Goal: Task Accomplishment & Management: Use online tool/utility

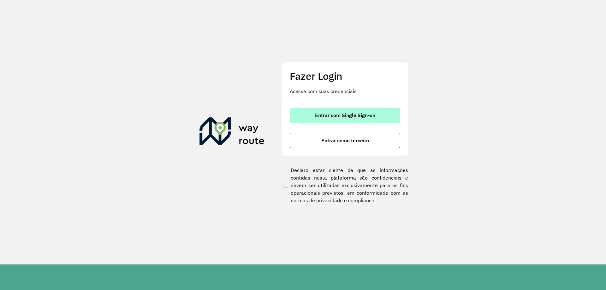
click at [361, 115] on span "Entrar com Single Sign-on" at bounding box center [345, 115] width 60 height 5
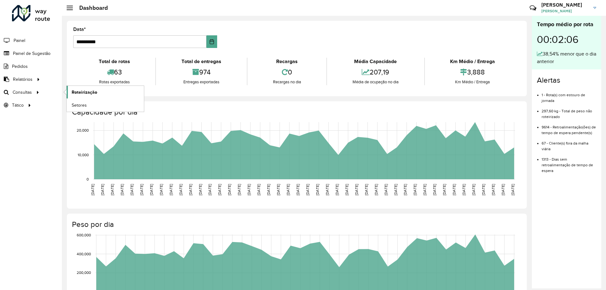
click at [91, 93] on span "Roteirização" at bounding box center [85, 92] width 26 height 7
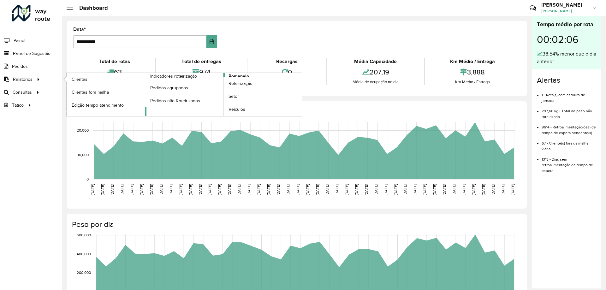
click at [254, 75] on link "Romaneio" at bounding box center [223, 94] width 157 height 43
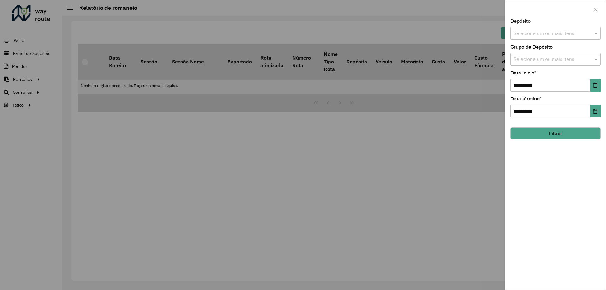
click at [444, 227] on div at bounding box center [303, 145] width 606 height 290
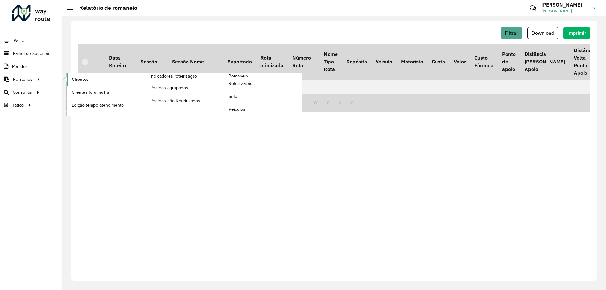
click at [71, 79] on link "Clientes" at bounding box center [106, 79] width 78 height 13
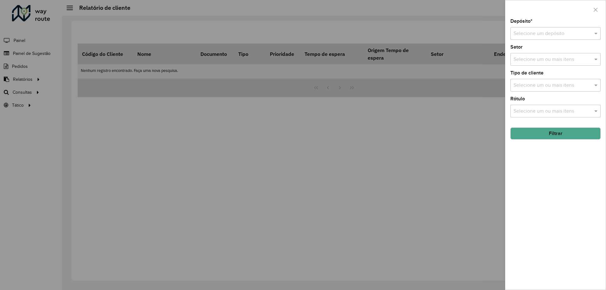
click at [579, 33] on input "text" at bounding box center [548, 34] width 71 height 8
click at [537, 51] on span "CDD Santa Luzia" at bounding box center [531, 51] width 37 height 5
click at [554, 58] on input "text" at bounding box center [552, 60] width 81 height 8
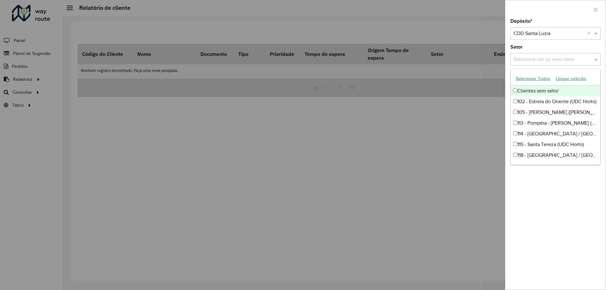
click at [541, 59] on input "text" at bounding box center [552, 60] width 81 height 8
click at [594, 60] on span at bounding box center [596, 60] width 8 height 8
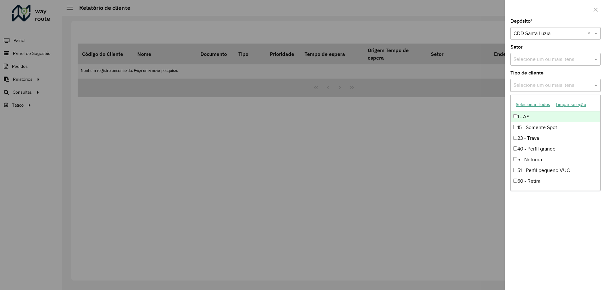
click at [534, 89] on input "text" at bounding box center [552, 86] width 81 height 8
click at [594, 86] on span at bounding box center [596, 85] width 8 height 8
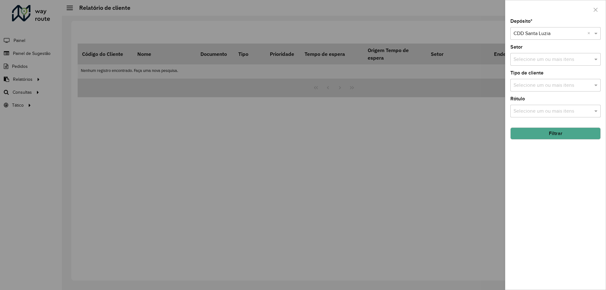
click at [526, 131] on button "Filtrar" at bounding box center [555, 133] width 90 height 12
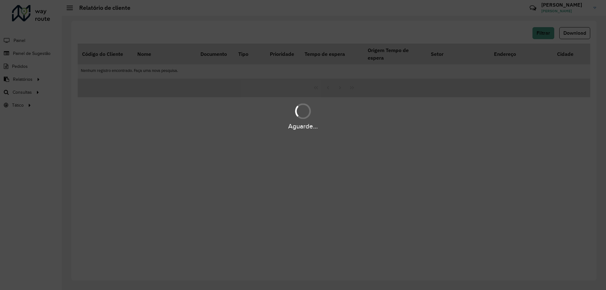
click at [342, 198] on div "Aguarde..." at bounding box center [303, 145] width 606 height 290
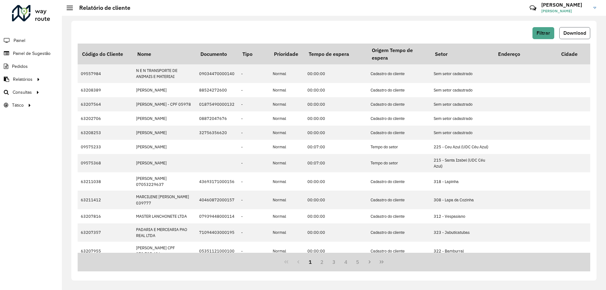
click at [576, 29] on button "Download" at bounding box center [574, 33] width 31 height 12
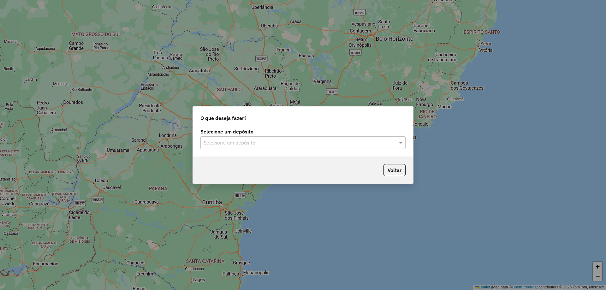
click at [246, 143] on input "text" at bounding box center [296, 143] width 186 height 8
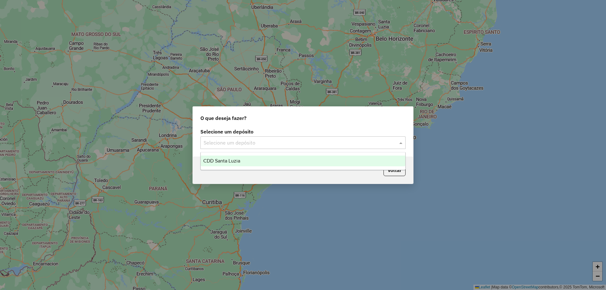
click at [249, 167] on ng-dropdown-panel "CDD Santa Luzia" at bounding box center [302, 161] width 205 height 18
click at [246, 164] on div "CDD Santa Luzia" at bounding box center [303, 160] width 204 height 11
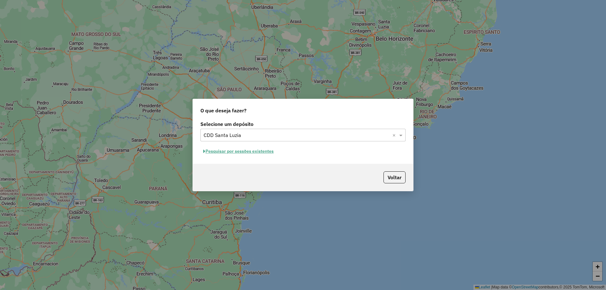
click at [253, 152] on button "Pesquisar por sessões existentes" at bounding box center [238, 151] width 76 height 10
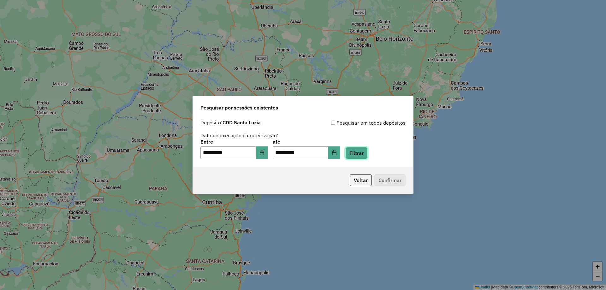
click at [367, 153] on button "Filtrar" at bounding box center [356, 153] width 22 height 12
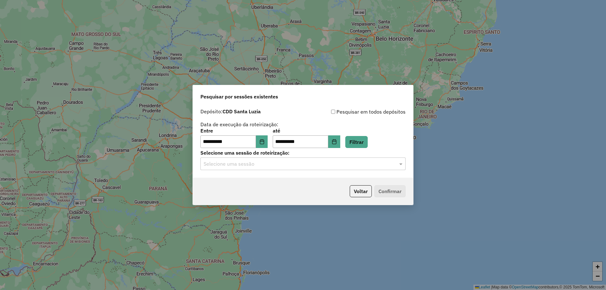
click at [299, 166] on input "text" at bounding box center [296, 164] width 186 height 8
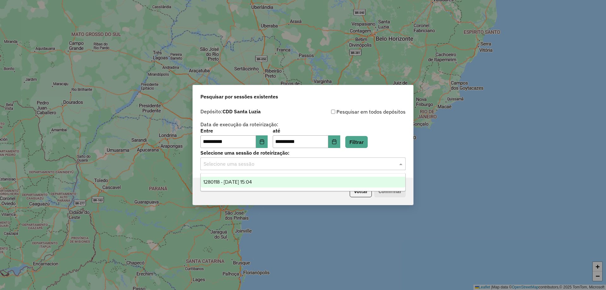
click at [240, 186] on div "1280118 - 22/09/2025 15:04" at bounding box center [303, 182] width 204 height 11
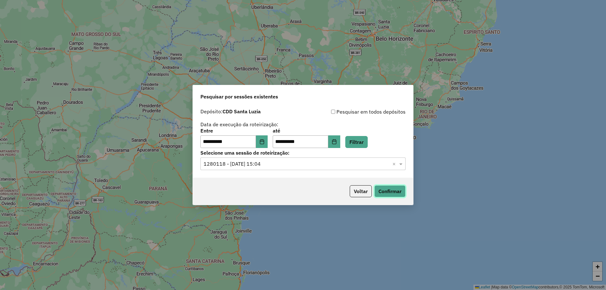
click at [389, 189] on button "Confirmar" at bounding box center [389, 191] width 31 height 12
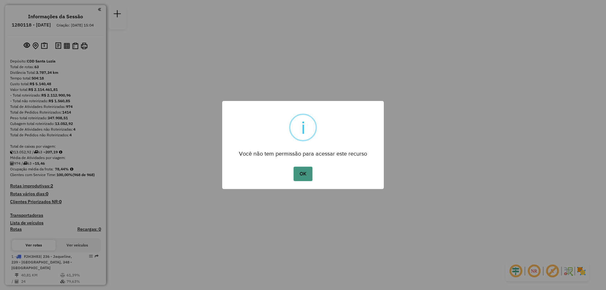
click at [300, 174] on button "OK" at bounding box center [302, 174] width 19 height 15
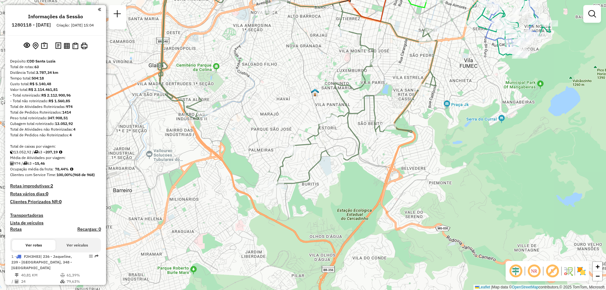
drag, startPoint x: 256, startPoint y: 162, endPoint x: 249, endPoint y: 139, distance: 23.5
click at [249, 139] on div "Janela de atendimento Grade de atendimento Capacidade Transportadoras Veículos …" at bounding box center [303, 145] width 606 height 290
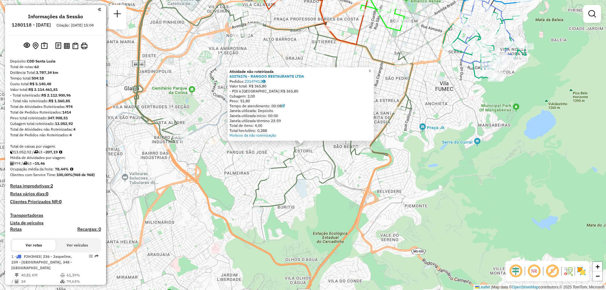
click at [359, 179] on div "Atividade não roteirizada 63276176 - RANGOO RESTAURANTE LTDA Pedidos: 22147412 …" at bounding box center [303, 145] width 606 height 290
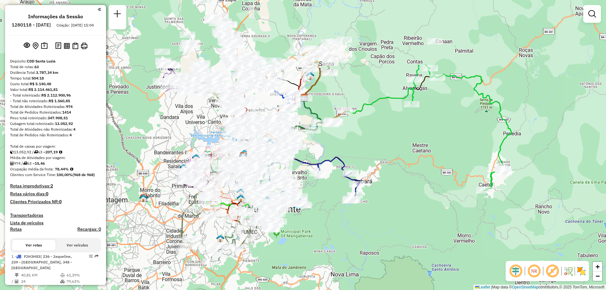
drag, startPoint x: 324, startPoint y: 152, endPoint x: 267, endPoint y: 245, distance: 109.4
click at [267, 245] on div "Janela de atendimento Grade de atendimento Capacidade Transportadoras Veículos …" at bounding box center [303, 145] width 606 height 290
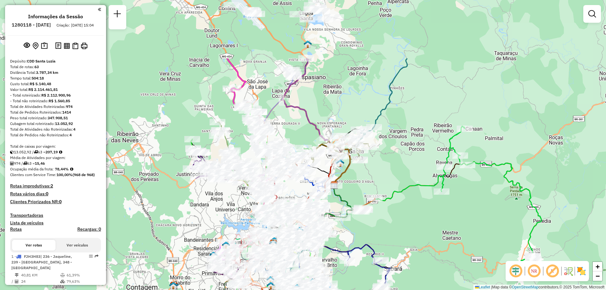
drag, startPoint x: 319, startPoint y: 140, endPoint x: 349, endPoint y: 227, distance: 92.4
click at [349, 227] on div "Janela de atendimento Grade de atendimento Capacidade Transportadoras Veículos …" at bounding box center [303, 145] width 606 height 290
